Goal: Information Seeking & Learning: Find specific fact

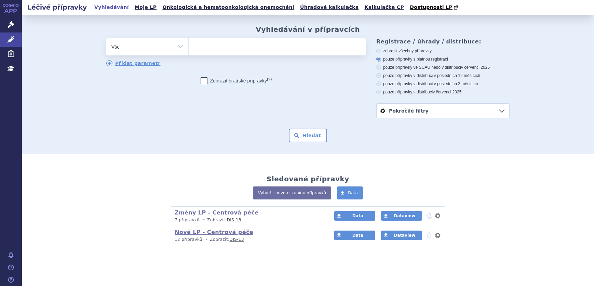
drag, startPoint x: 207, startPoint y: 49, endPoint x: 203, endPoint y: 48, distance: 4.2
click at [206, 49] on ul at bounding box center [277, 45] width 177 height 14
click at [189, 49] on select at bounding box center [188, 46] width 0 height 17
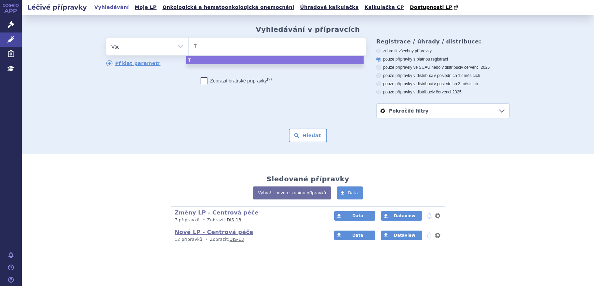
type input "TA"
type input "TAL"
type input "TALV"
type input "TALVE"
type input "TALVEY"
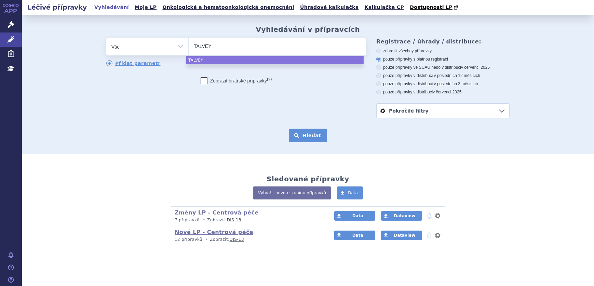
select select "TALVEY"
click at [240, 111] on button "Hledat" at bounding box center [308, 136] width 39 height 14
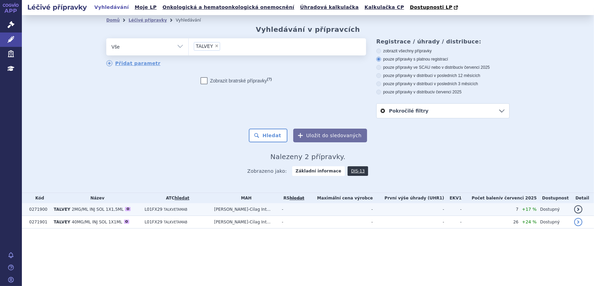
click at [279, 210] on td "[PERSON_NAME]-Cilag Int..." at bounding box center [245, 209] width 68 height 13
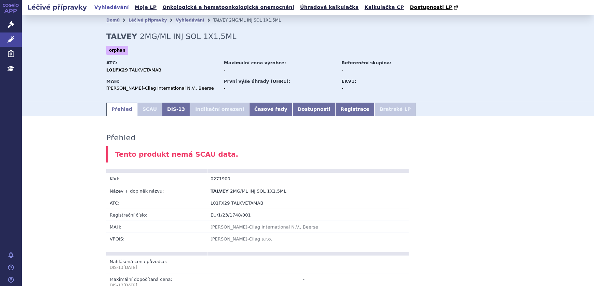
click at [201, 107] on li "Indikační omezení" at bounding box center [219, 110] width 59 height 14
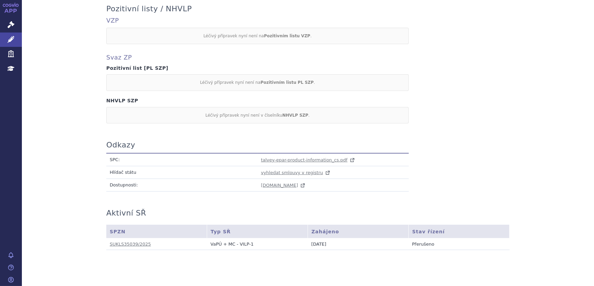
scroll to position [344, 0]
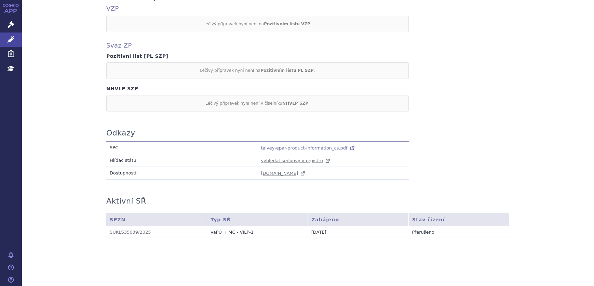
click at [279, 148] on span "talvey-epar-product-information_cs.pdf" at bounding box center [304, 147] width 87 height 5
